Goal: Find specific page/section: Find specific page/section

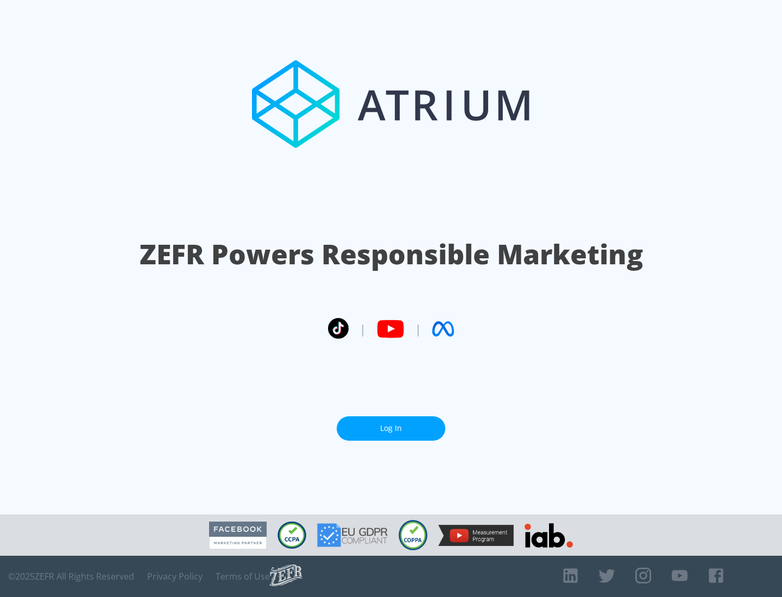
click at [391, 424] on link "Log In" at bounding box center [391, 428] width 109 height 24
